Goal: Task Accomplishment & Management: Manage account settings

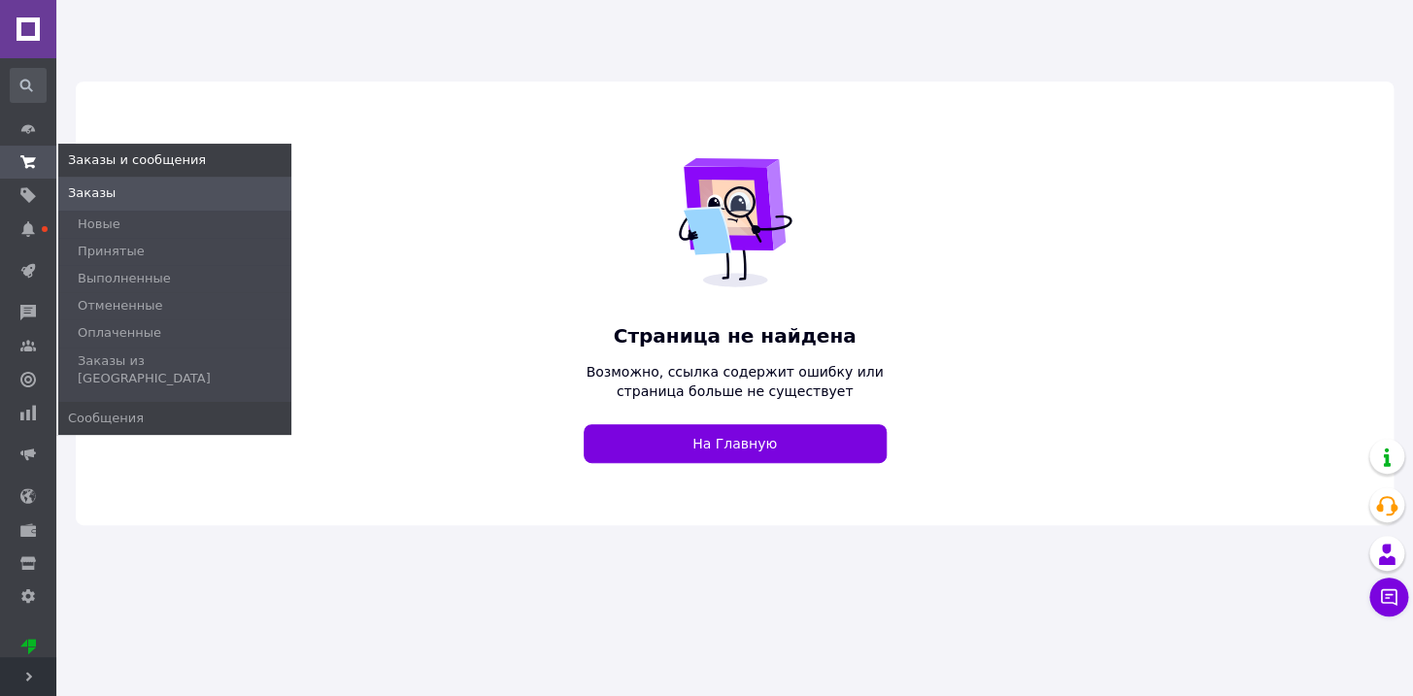
click at [77, 194] on span "Заказы" at bounding box center [92, 193] width 48 height 17
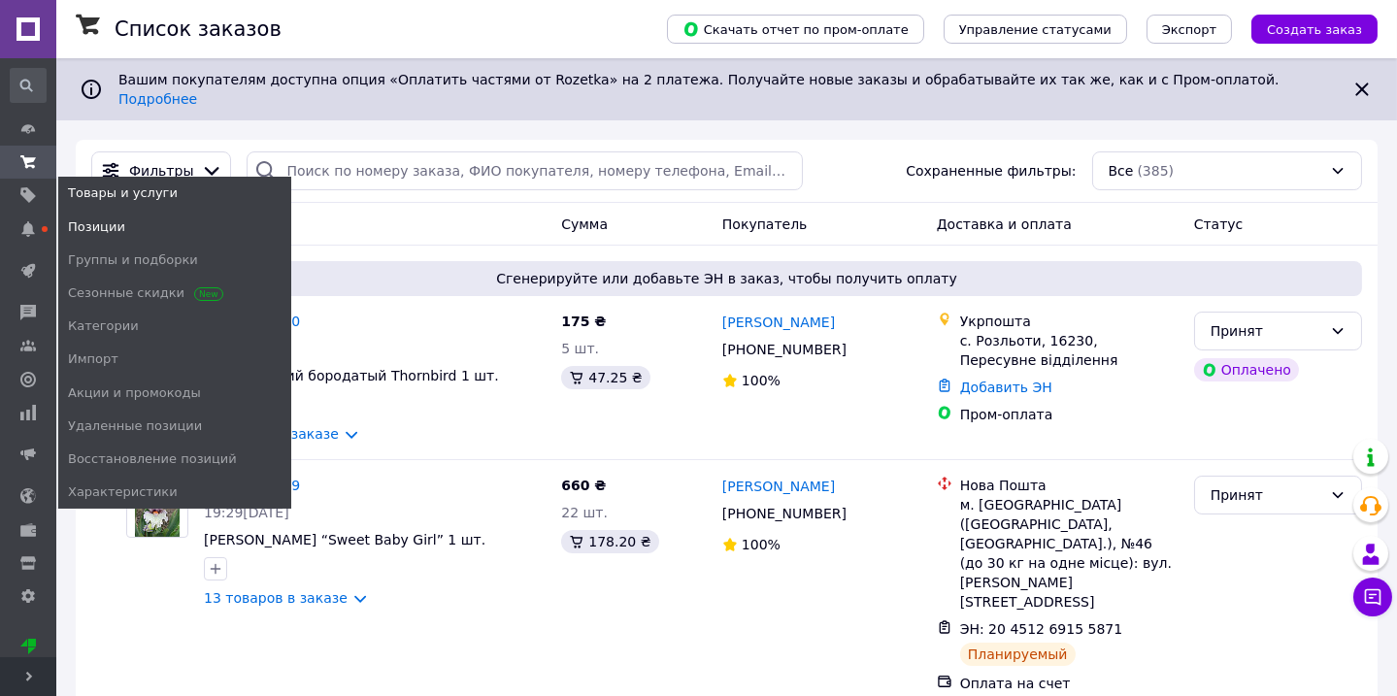
click at [92, 225] on span "Позиции" at bounding box center [96, 227] width 57 height 17
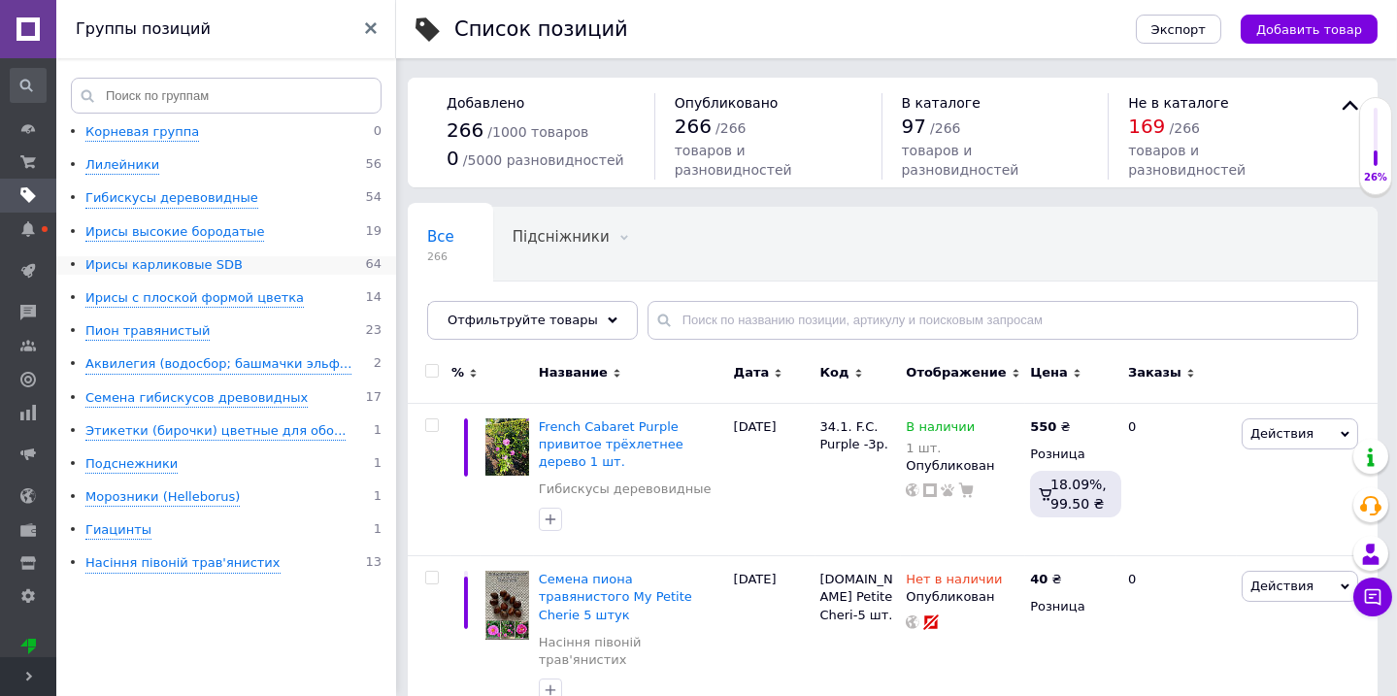
click at [138, 259] on div "Ирисы карликовые SDB" at bounding box center [163, 265] width 157 height 18
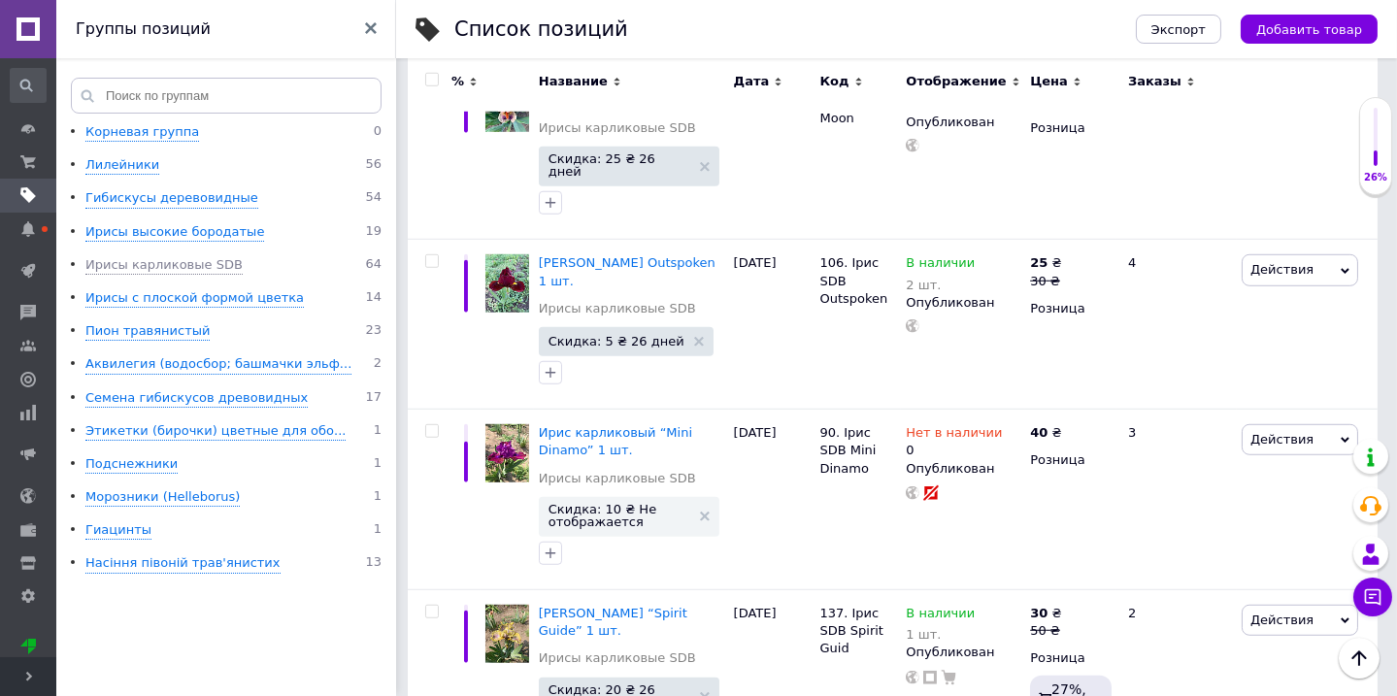
scroll to position [3377, 0]
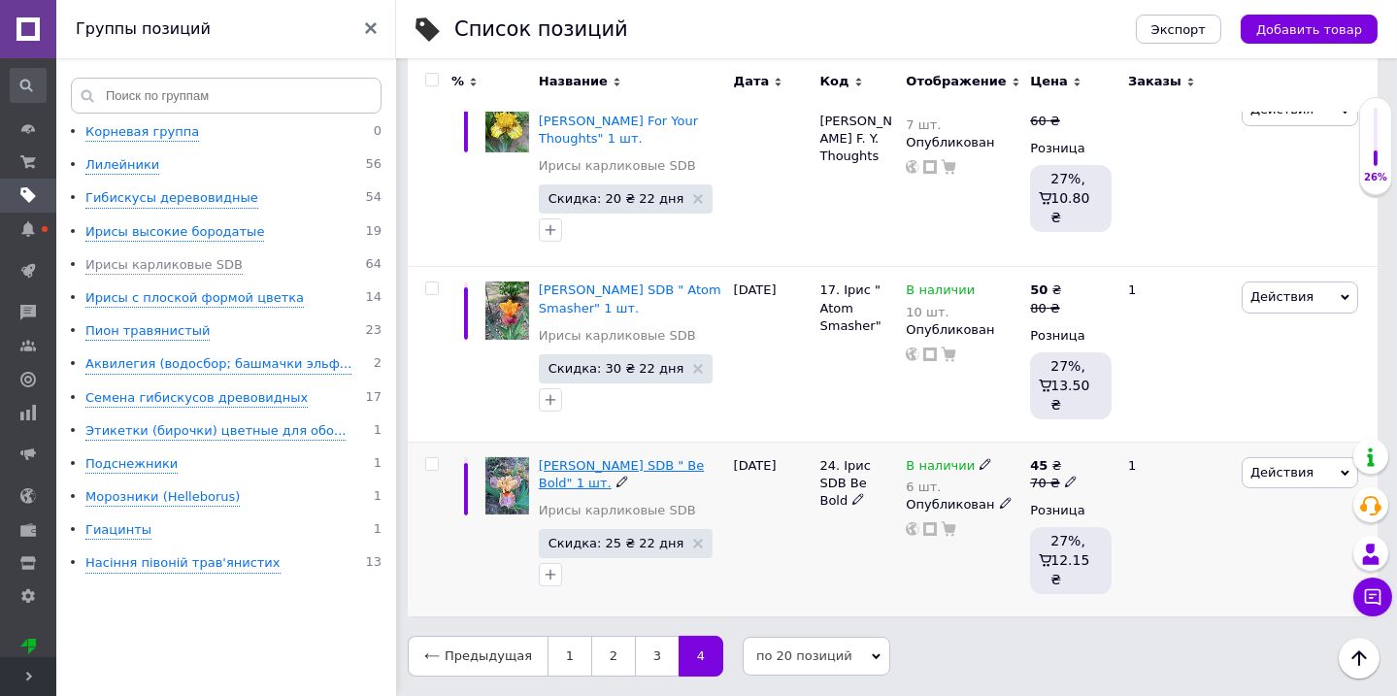
scroll to position [497, 0]
